Goal: Transaction & Acquisition: Subscribe to service/newsletter

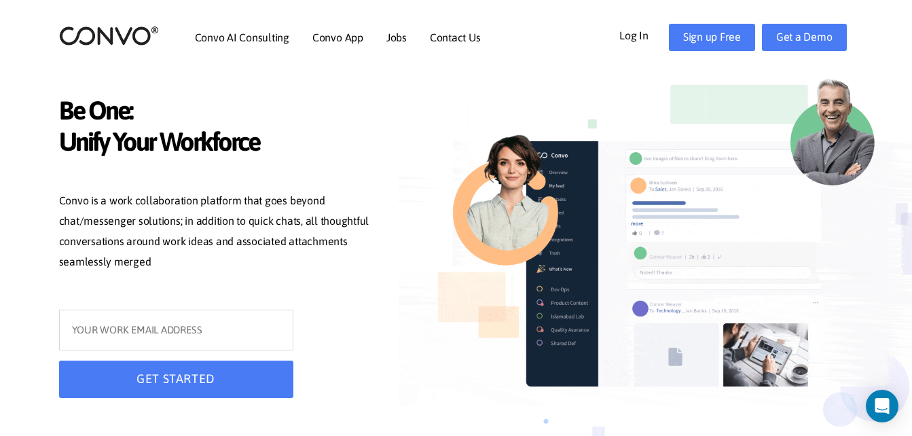
click at [633, 28] on link "Log In" at bounding box center [644, 35] width 50 height 22
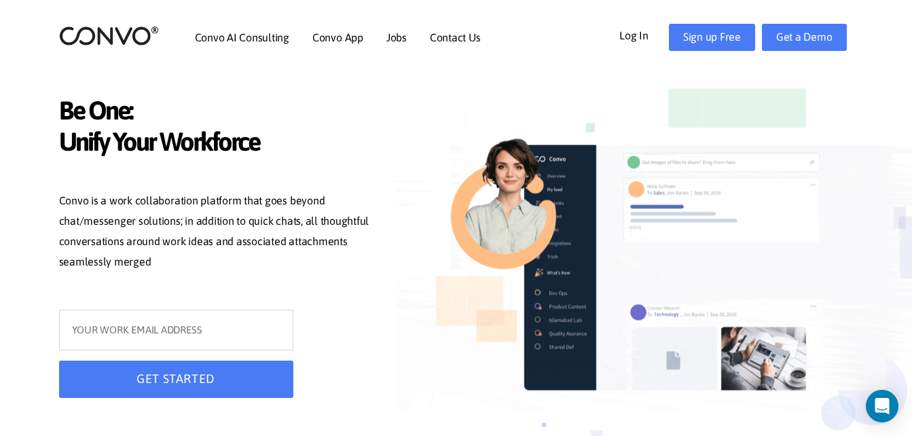
click at [327, 34] on link "Convo App" at bounding box center [337, 37] width 51 height 11
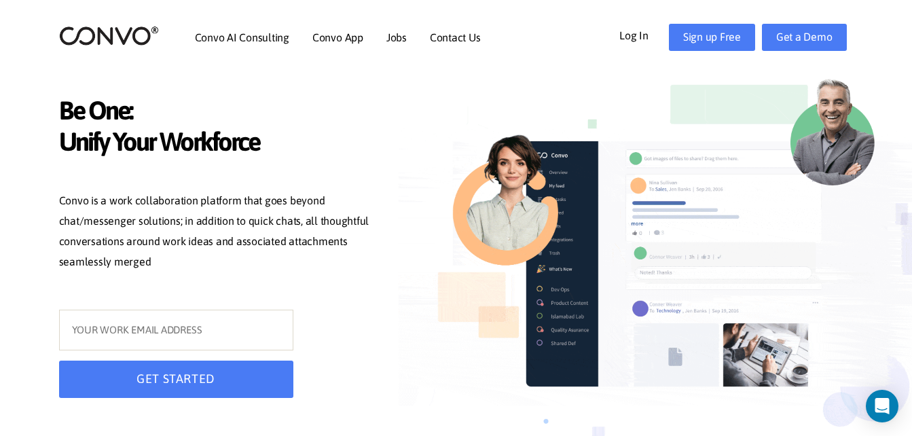
click at [478, 41] on link "Contact Us" at bounding box center [455, 37] width 51 height 11
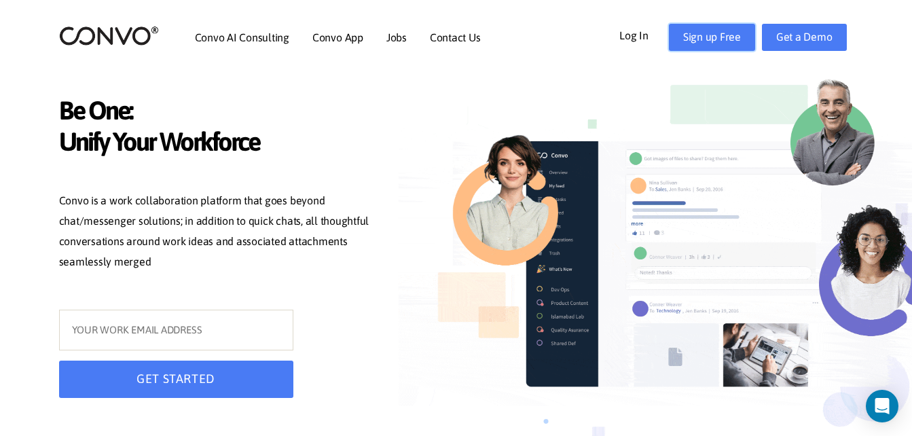
click at [713, 42] on link "Sign up Free" at bounding box center [712, 37] width 86 height 27
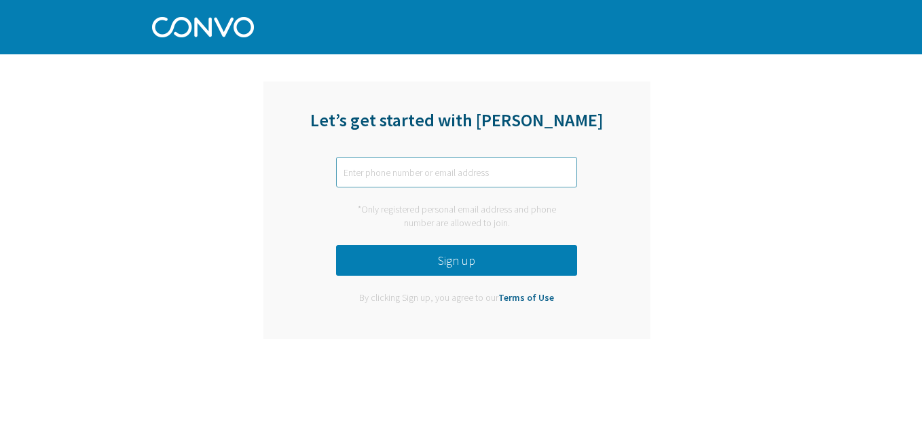
click at [490, 175] on input "text" at bounding box center [456, 172] width 241 height 31
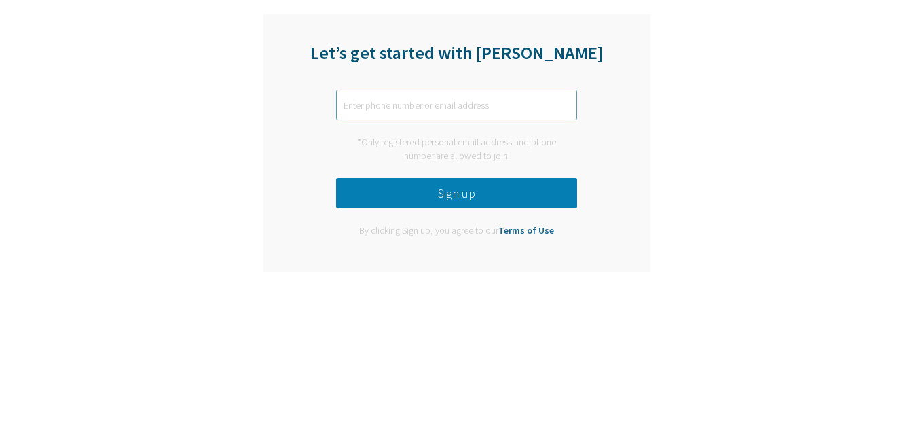
click at [450, 166] on input "text" at bounding box center [456, 172] width 241 height 31
type input "[EMAIL_ADDRESS][DOMAIN_NAME]"
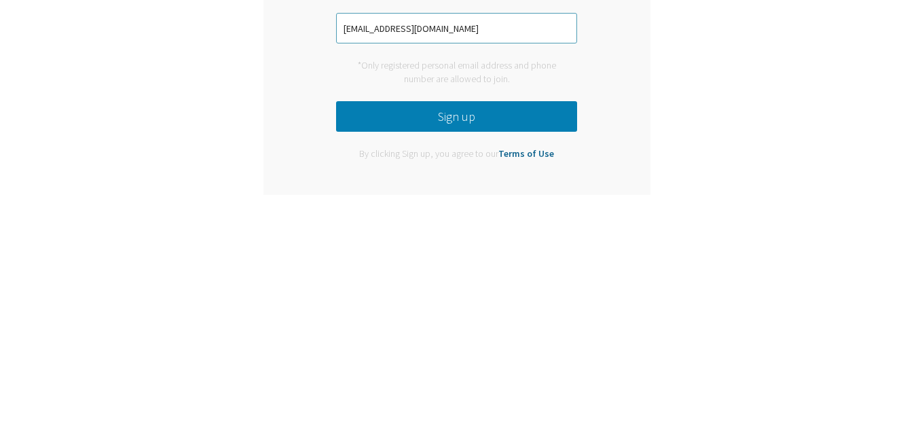
click at [470, 268] on button "Sign up" at bounding box center [456, 260] width 241 height 31
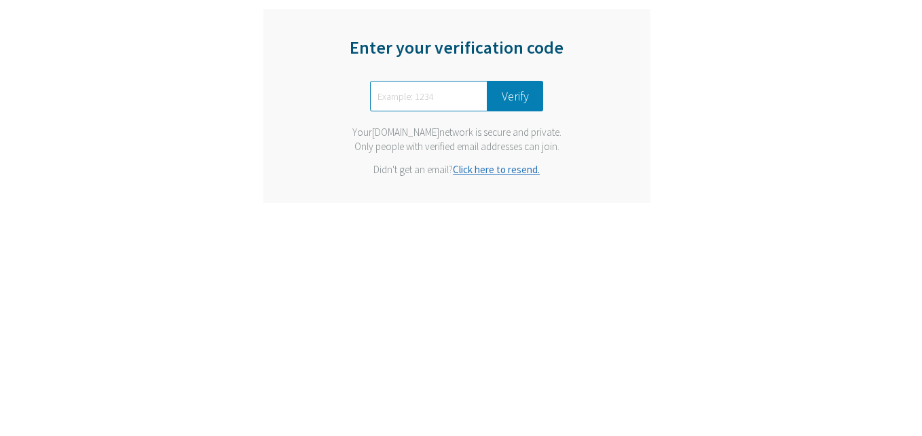
click at [583, 276] on div "Enter your verification code Verify Your [DOMAIN_NAME] network is secure and pr…" at bounding box center [456, 244] width 387 height 194
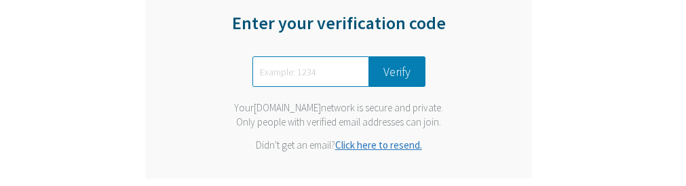
scroll to position [176, 0]
